Goal: Use online tool/utility: Utilize a website feature to perform a specific function

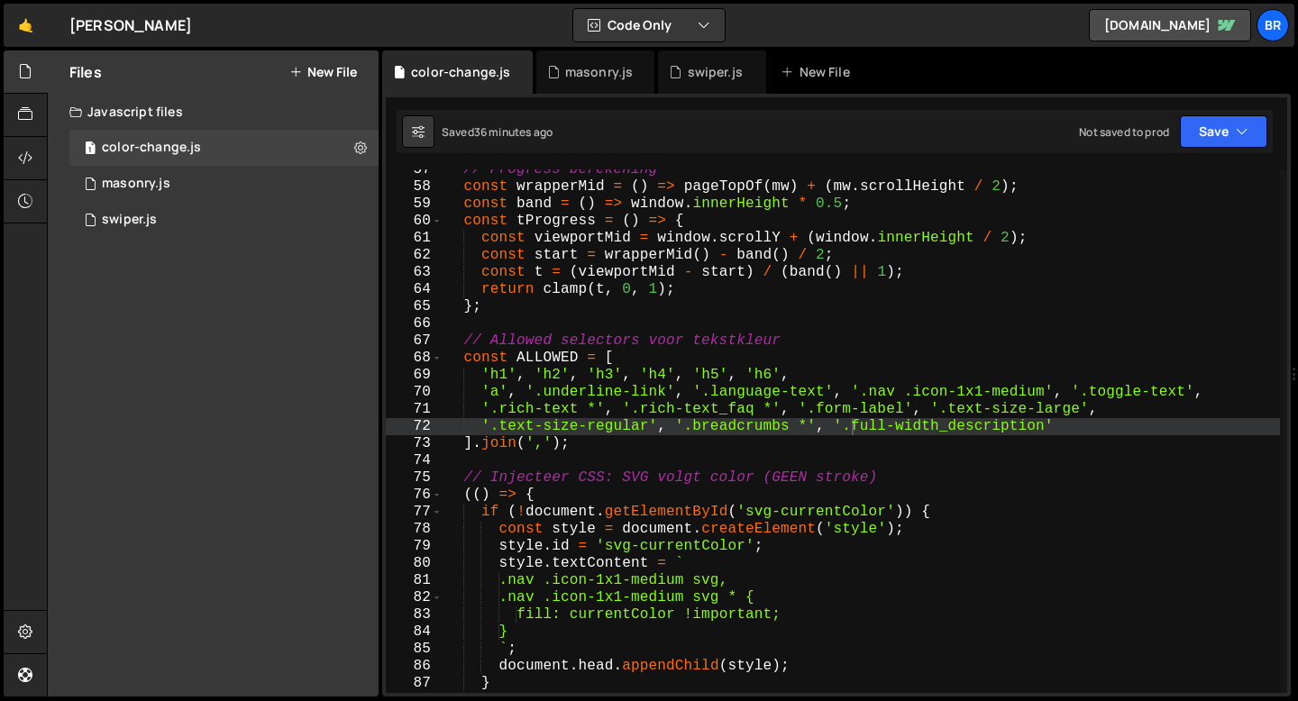
scroll to position [10469, 0]
click at [1083, 431] on div "// Progress berekening const wrapperMid = ( ) => pageTopOf ( mw ) + ( mw . scro…" at bounding box center [862, 440] width 838 height 558
paste textarea "social-sticker_content"
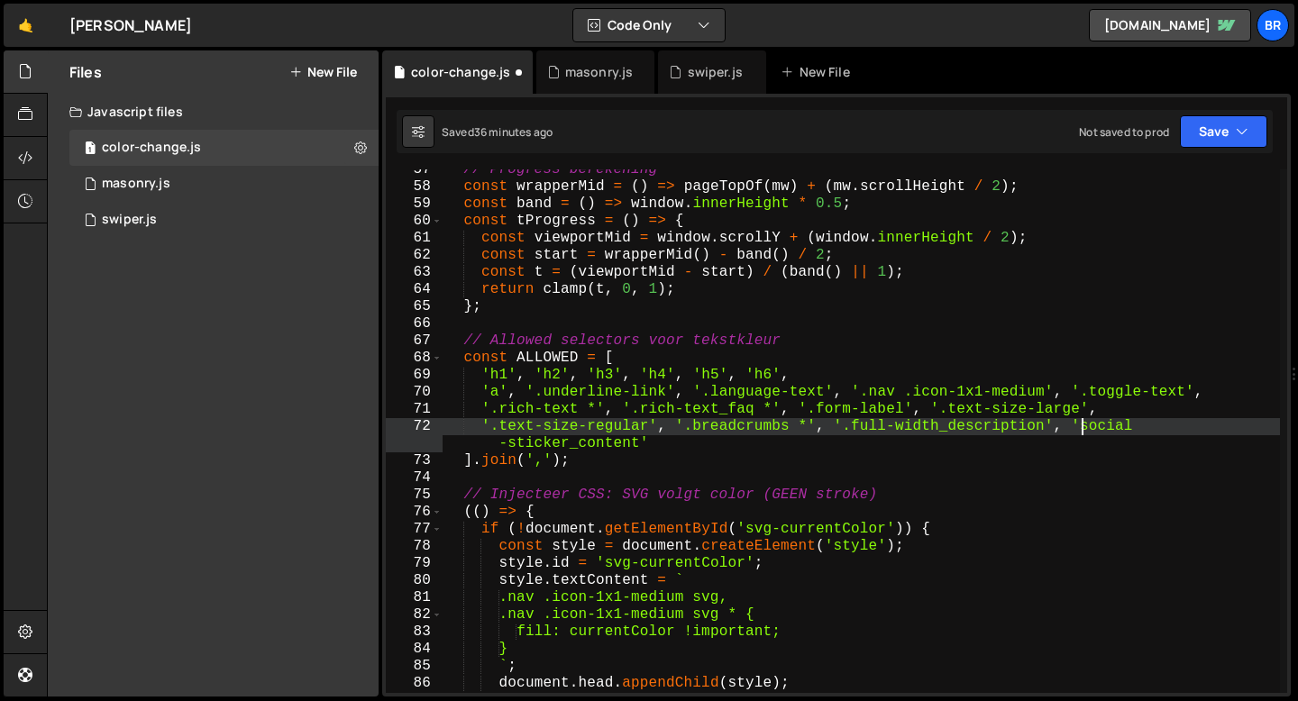
click at [1082, 430] on div "// Progress berekening const wrapperMid = ( ) => pageTopOf ( mw ) + ( mw . scro…" at bounding box center [862, 440] width 838 height 558
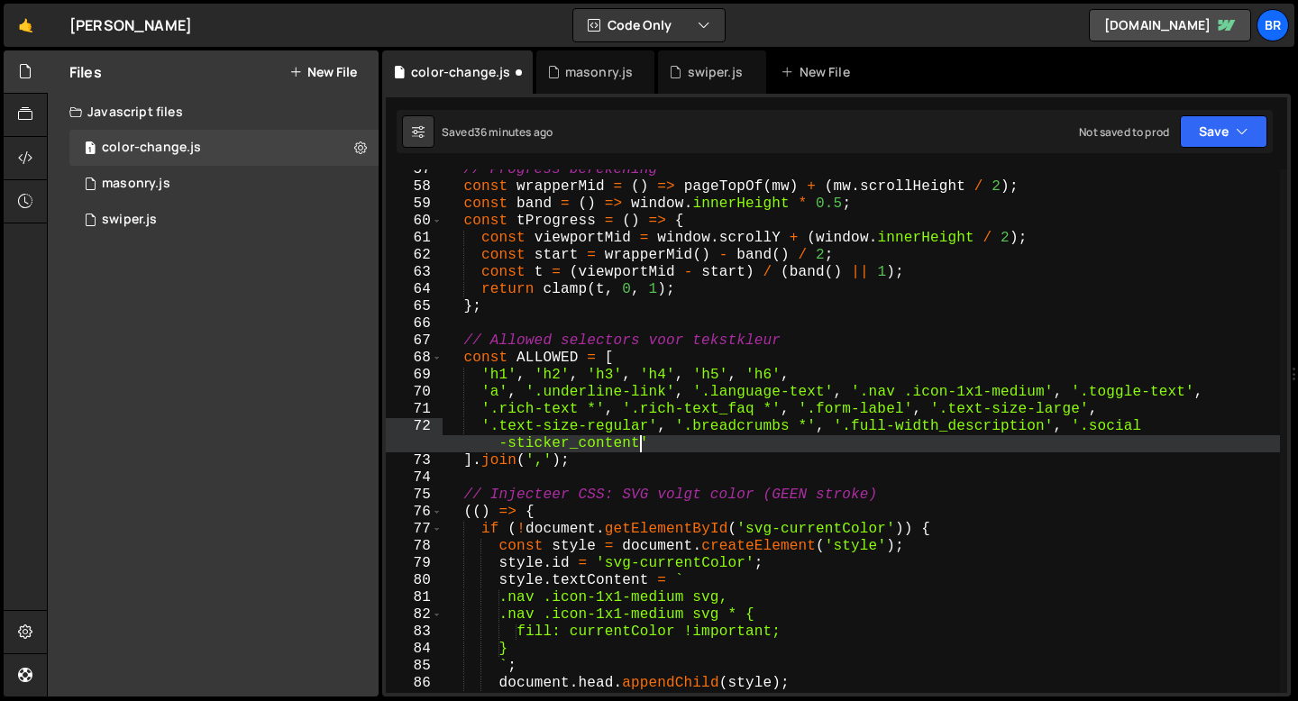
click at [640, 448] on div "// Progress berekening const wrapperMid = ( ) => pageTopOf ( mw ) + ( mw . scro…" at bounding box center [862, 440] width 838 height 558
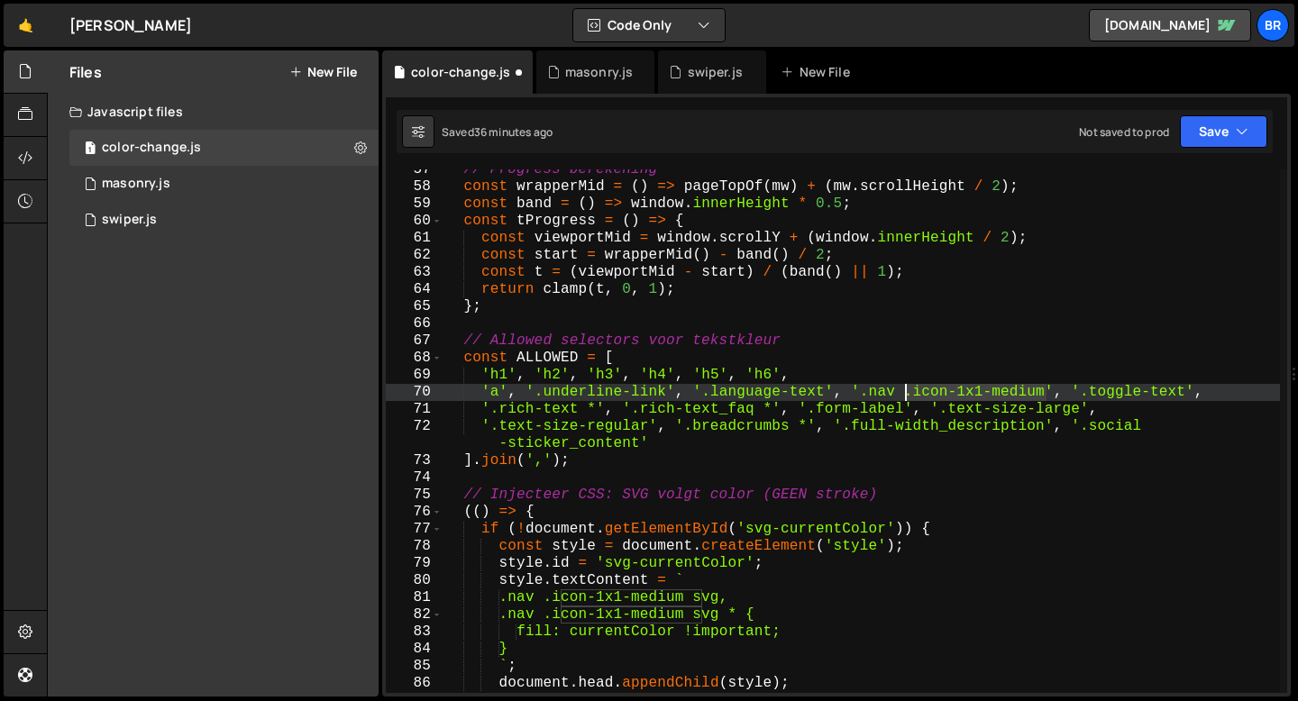
drag, startPoint x: 1049, startPoint y: 395, endPoint x: 906, endPoint y: 395, distance: 142.5
click at [906, 395] on div "// Progress berekening const wrapperMid = ( ) => pageTopOf ( mw ) + ( mw . scro…" at bounding box center [862, 440] width 838 height 558
click at [639, 445] on div "// Progress berekening const wrapperMid = ( ) => pageTopOf ( mw ) + ( mw . scro…" at bounding box center [862, 440] width 838 height 558
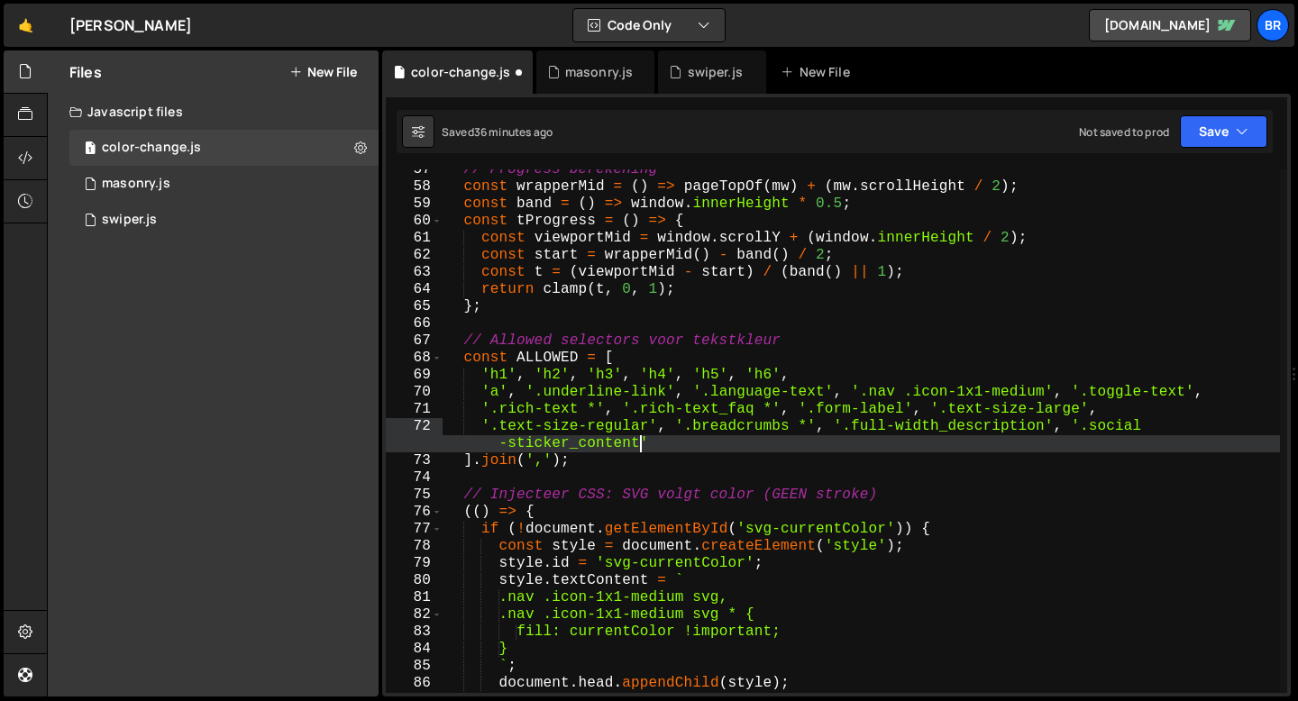
paste textarea ".icon-1x1-medium"
click at [642, 450] on div "// Progress berekening const wrapperMid = ( ) => pageTopOf ( mw ) + ( mw . scro…" at bounding box center [862, 440] width 838 height 558
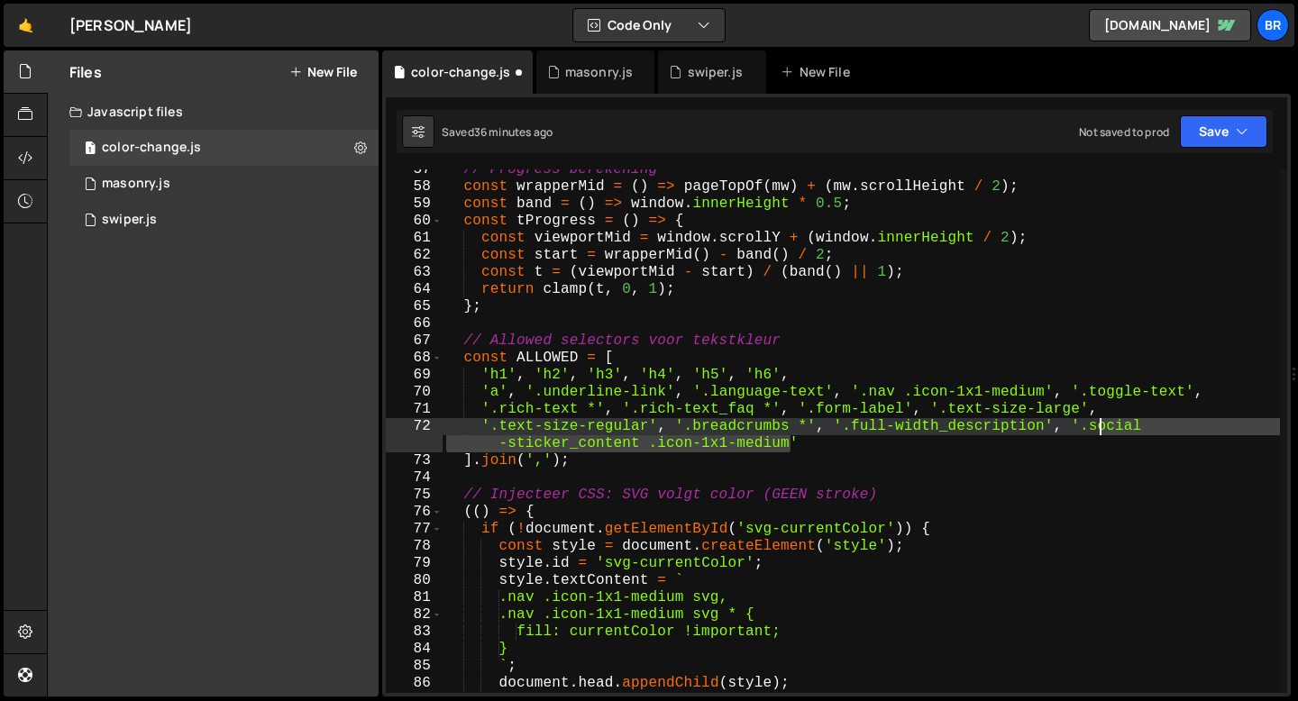
drag, startPoint x: 791, startPoint y: 445, endPoint x: 1098, endPoint y: 428, distance: 307.9
click at [1098, 428] on div "// Progress berekening const wrapperMid = ( ) => pageTopOf ( mw ) + ( mw . scro…" at bounding box center [862, 440] width 838 height 558
click at [791, 447] on div "// Progress berekening const wrapperMid = ( ) => pageTopOf ( mw ) + ( mw . scro…" at bounding box center [862, 432] width 838 height 524
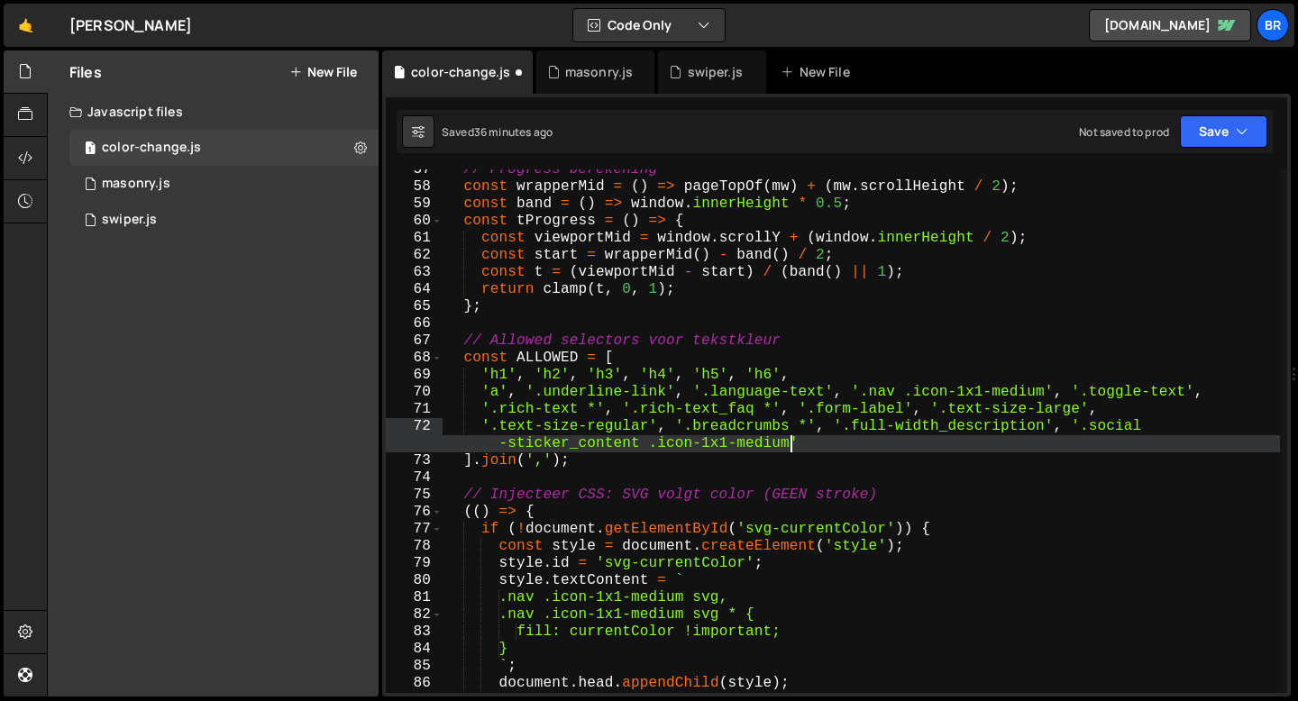
click at [828, 444] on div "// Progress berekening const wrapperMid = ( ) => pageTopOf ( mw ) + ( mw . scro…" at bounding box center [862, 440] width 838 height 558
click at [1193, 132] on button "Save" at bounding box center [1223, 131] width 87 height 32
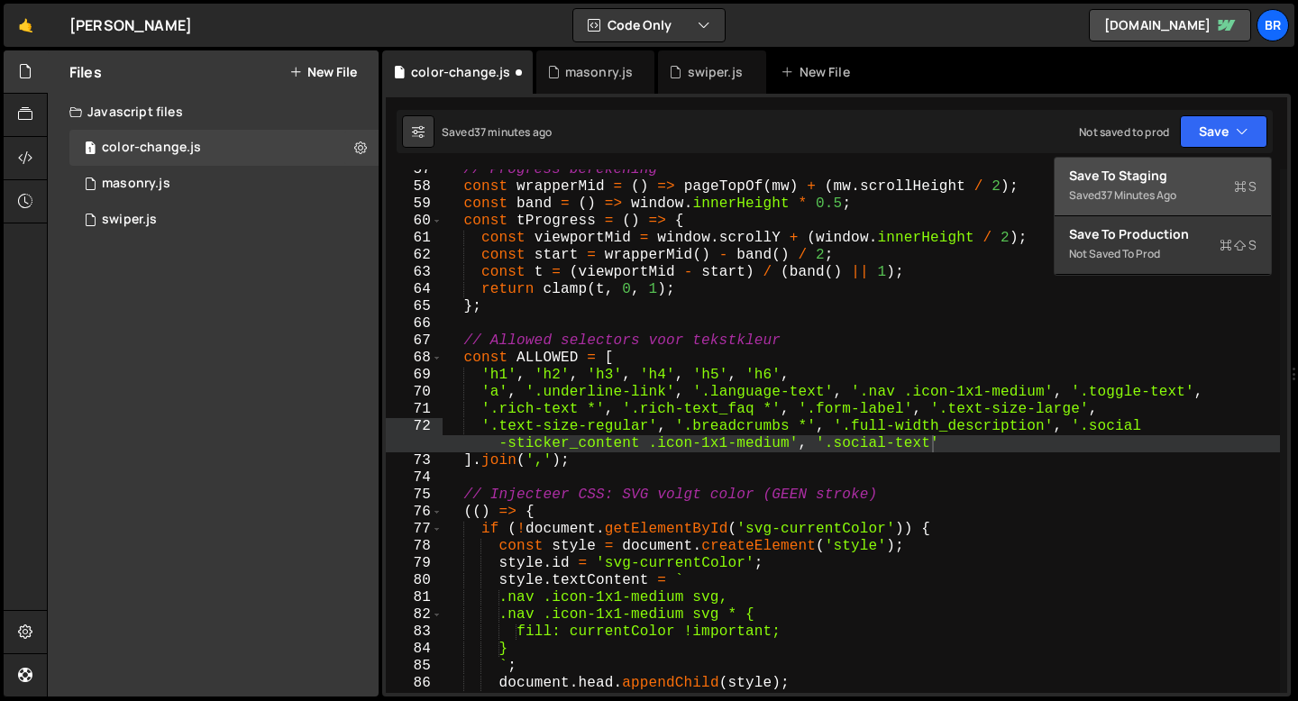
click at [1151, 190] on div "37 minutes ago" at bounding box center [1139, 195] width 76 height 15
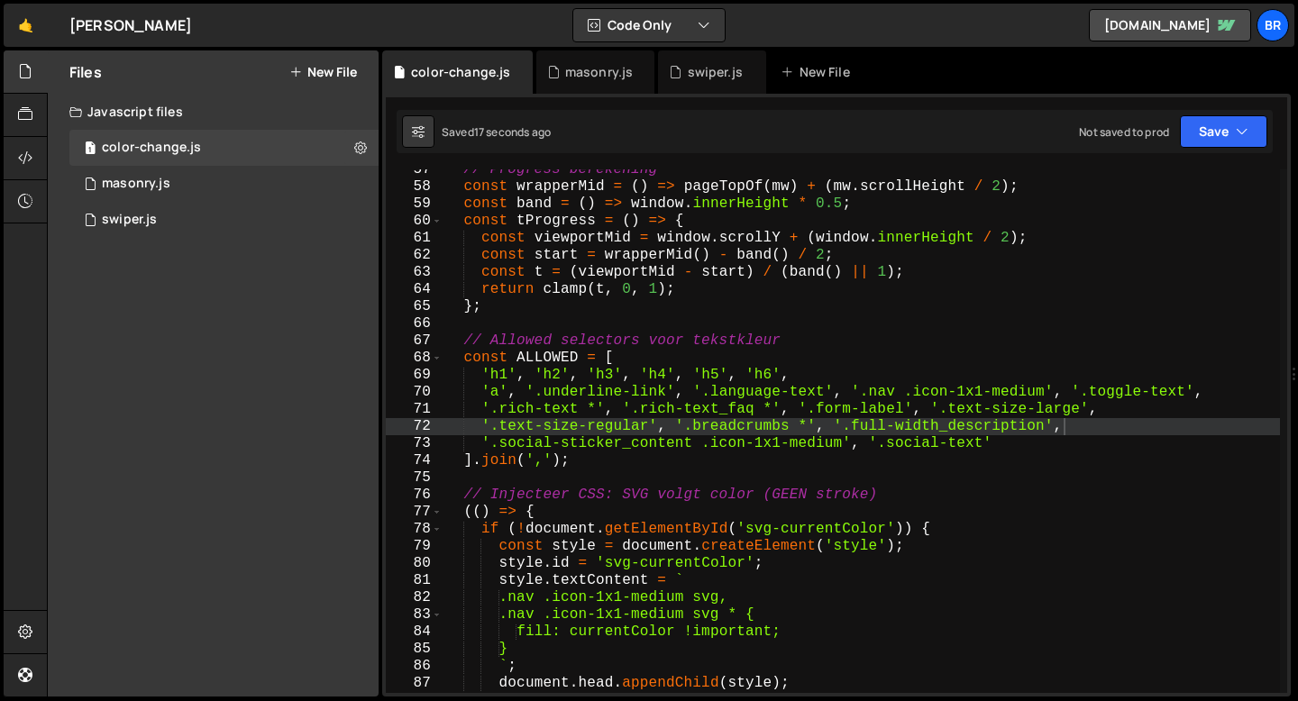
scroll to position [0, 32]
click at [1005, 446] on div "// Progress berekening const wrapperMid = ( ) => pageTopOf ( mw ) + ( mw . scro…" at bounding box center [862, 440] width 838 height 558
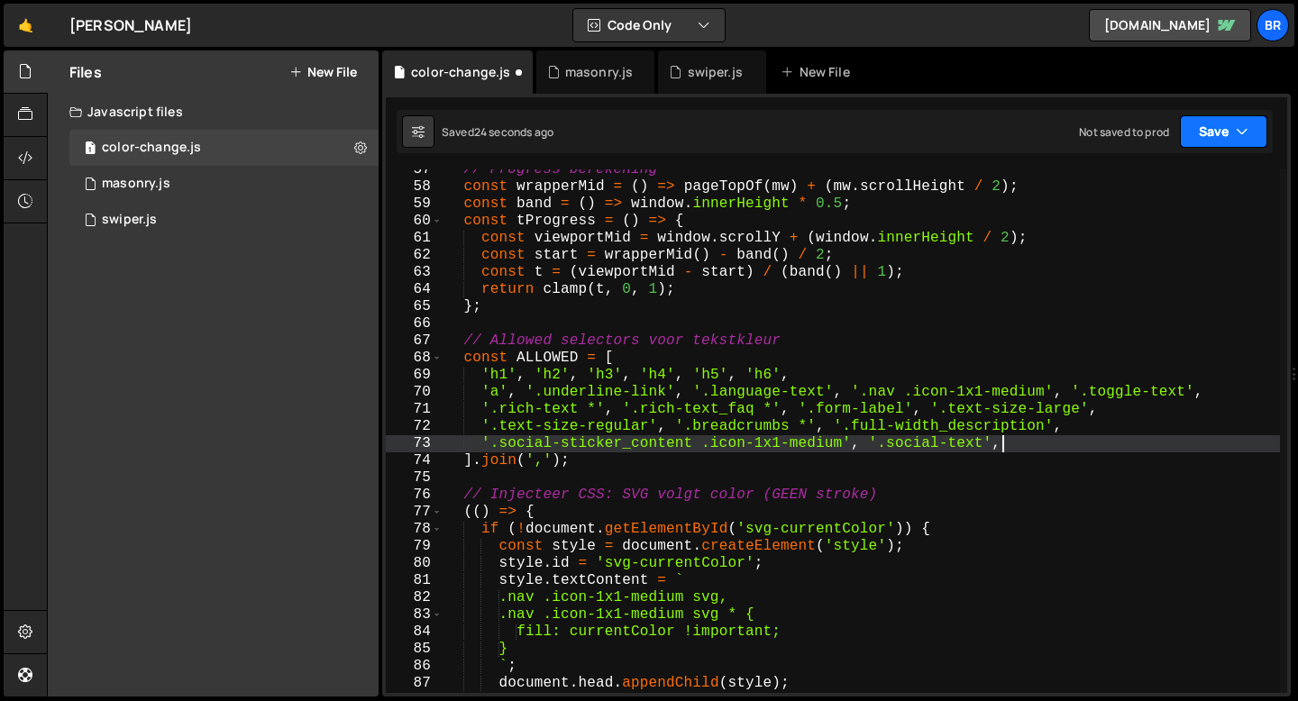
click at [1213, 125] on button "Save" at bounding box center [1223, 131] width 87 height 32
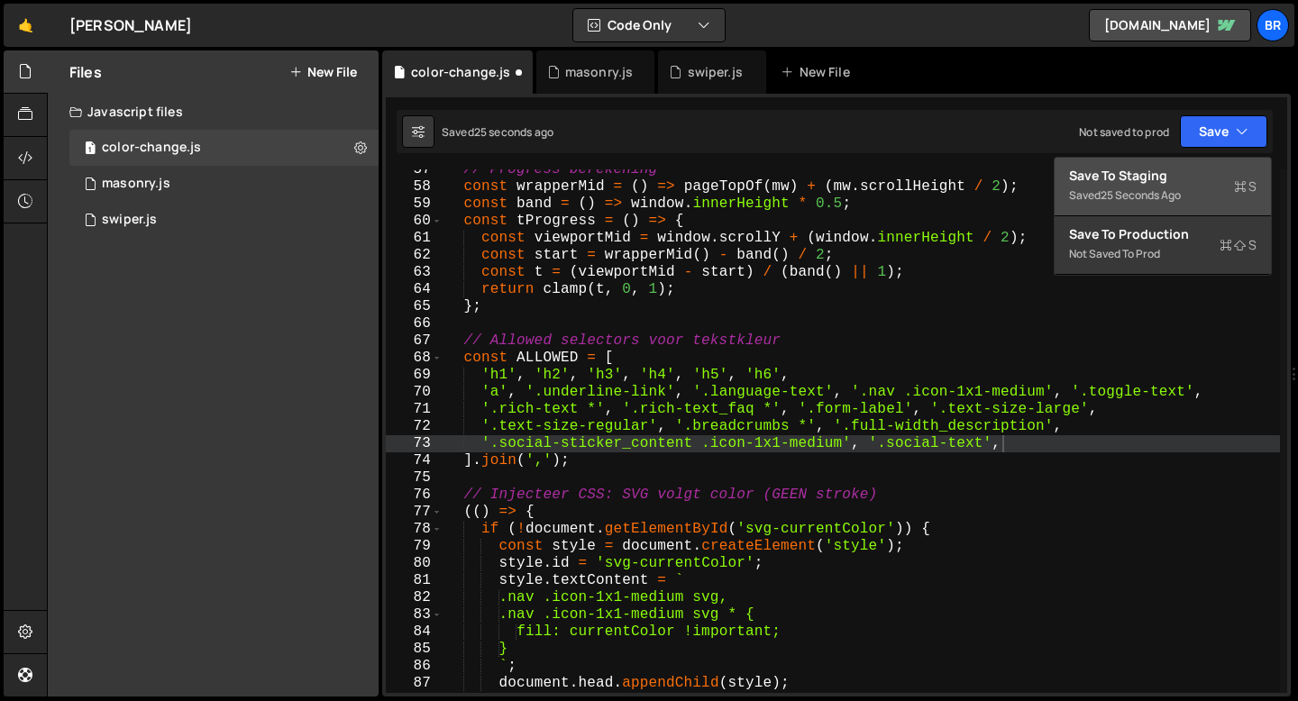
click at [1163, 188] on div "25 seconds ago" at bounding box center [1141, 195] width 80 height 15
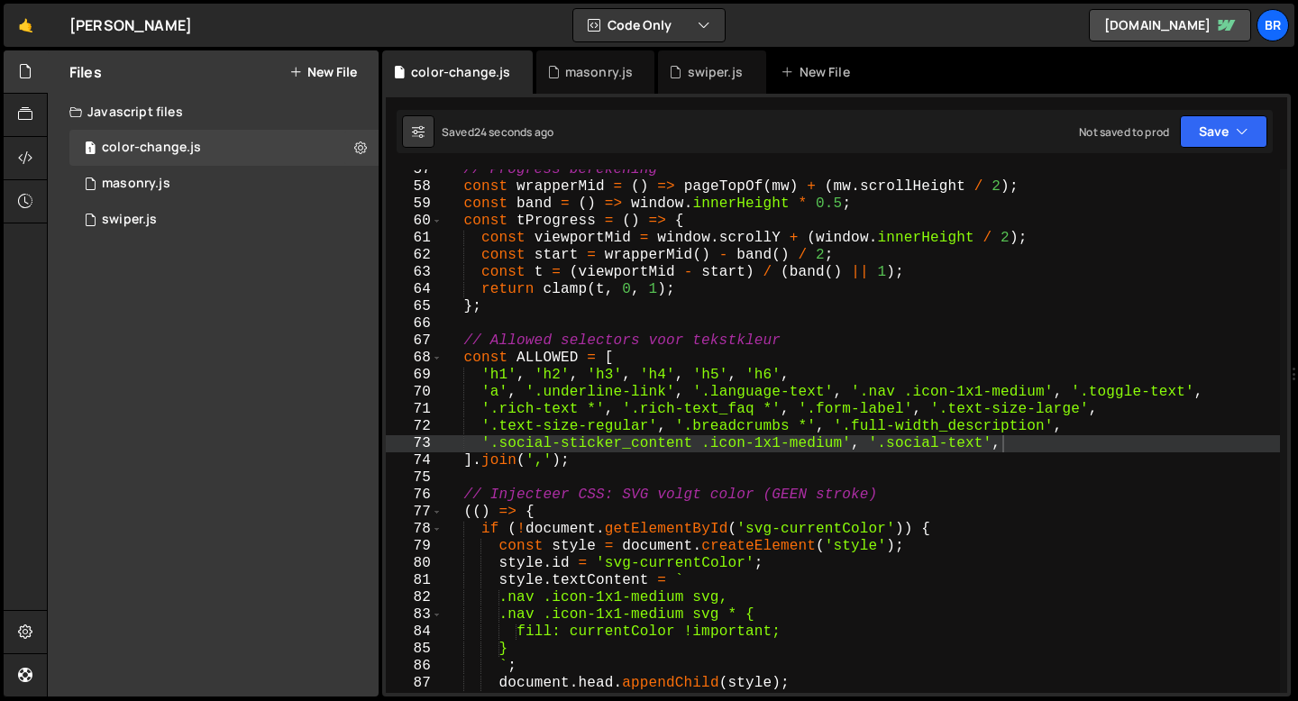
click at [955, 446] on div "// Progress berekening const wrapperMid = ( ) => pageTopOf ( mw ) + ( mw . scro…" at bounding box center [862, 440] width 838 height 558
drag, startPoint x: 986, startPoint y: 447, endPoint x: 889, endPoint y: 449, distance: 96.5
click at [889, 449] on div "// Progress berekening const wrapperMid = ( ) => pageTopOf ( mw ) + ( mw . scro…" at bounding box center [862, 440] width 838 height 558
paste textarea "ticker-text"
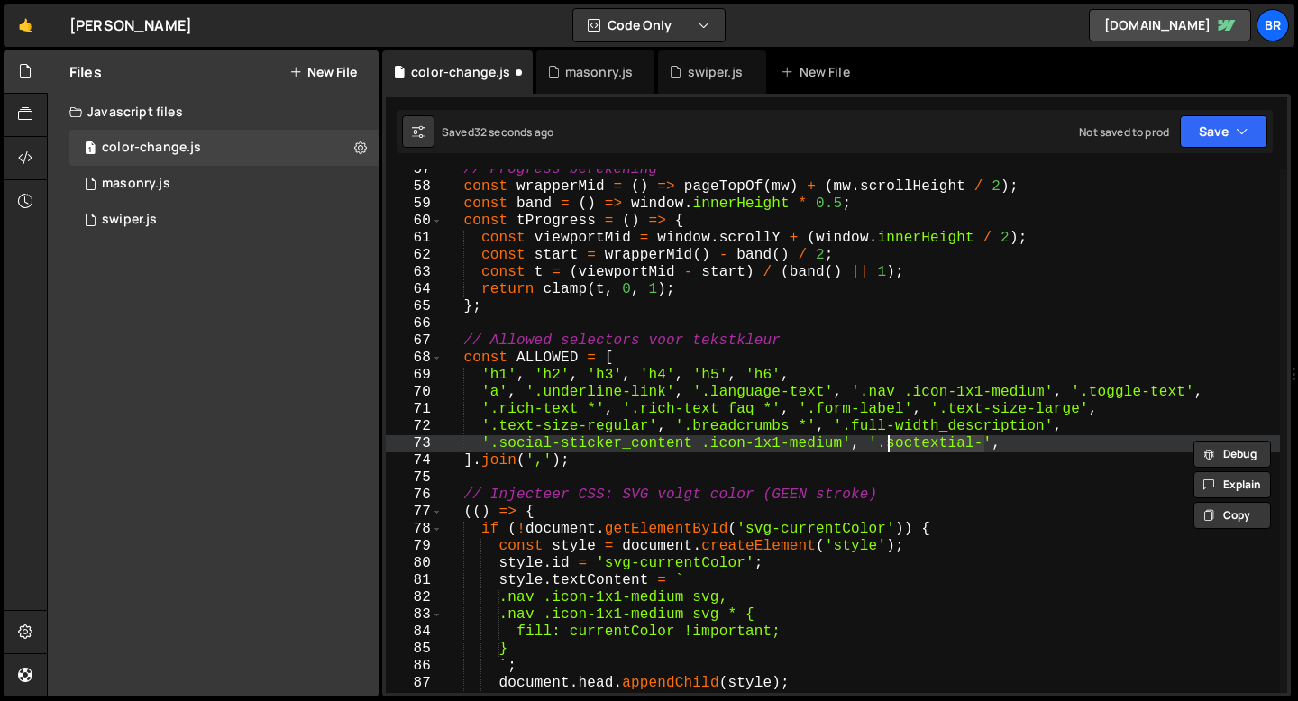
type textarea "'.social-sticker_content .icon-1x1-medium', '.sticker-text',"
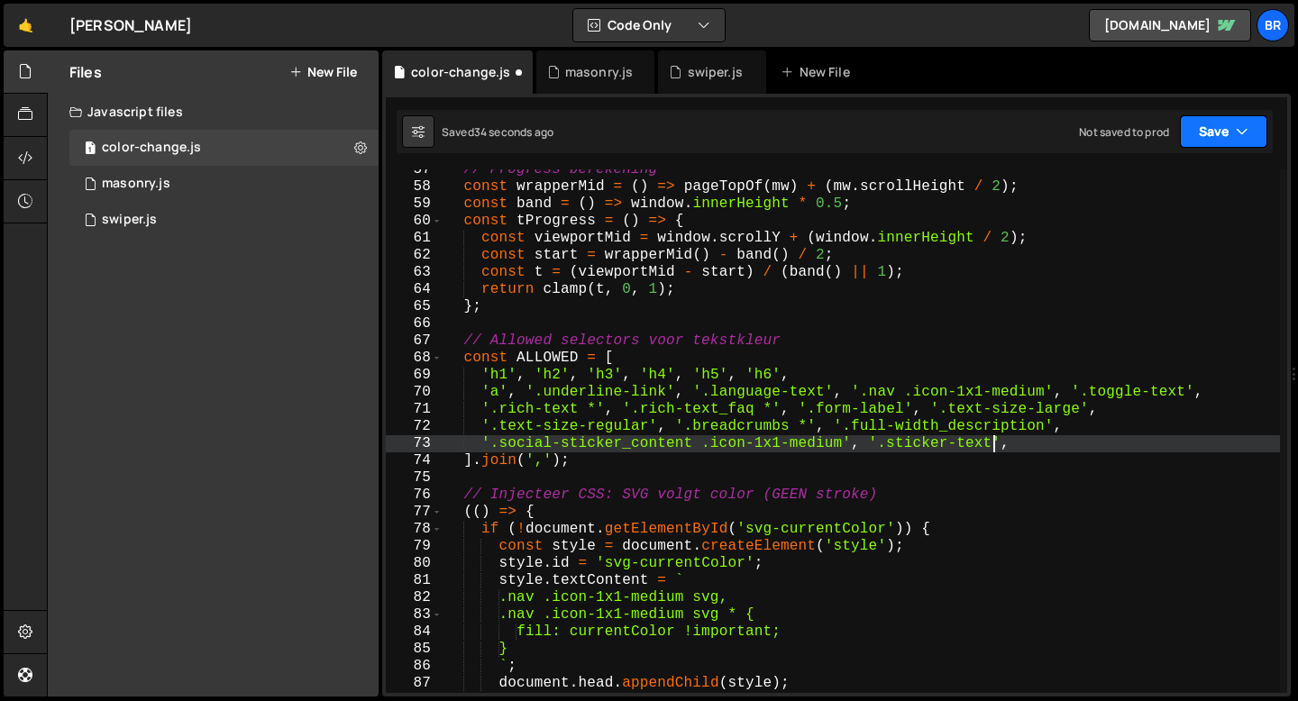
click at [1208, 135] on button "Save" at bounding box center [1223, 131] width 87 height 32
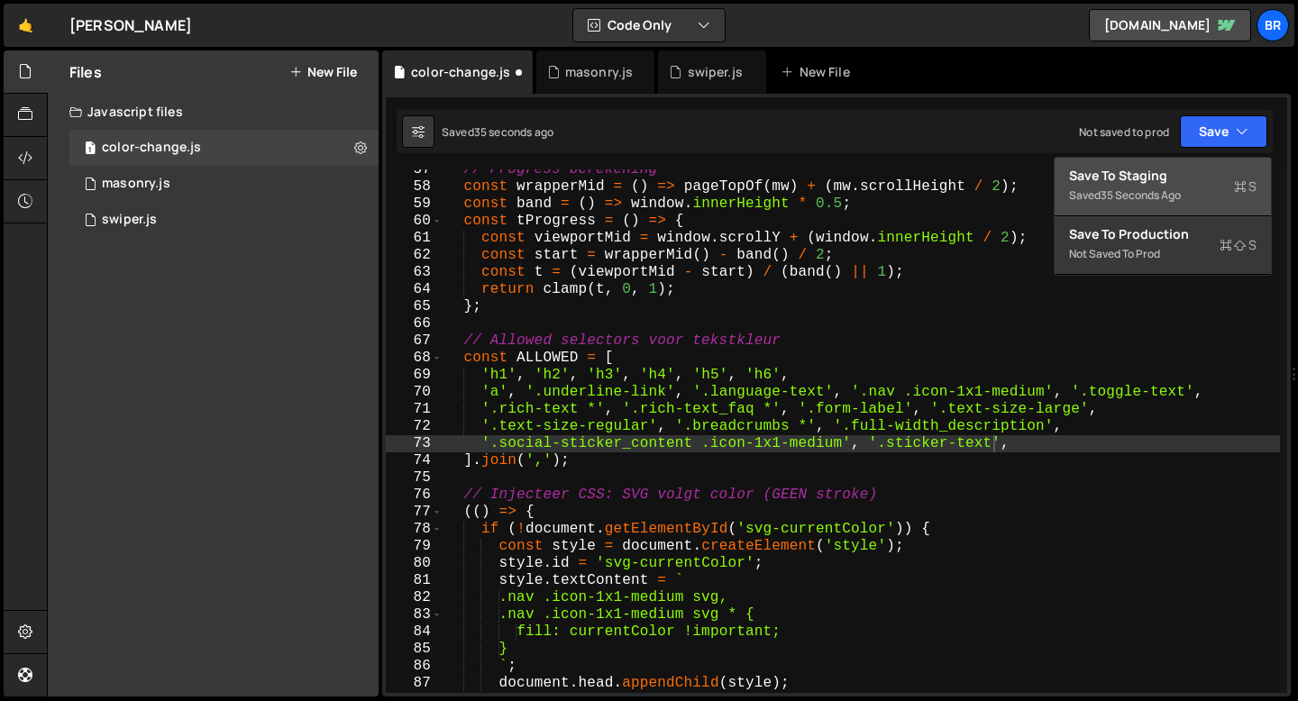
click at [1174, 192] on div "35 seconds ago" at bounding box center [1141, 195] width 80 height 15
